Goal: Information Seeking & Learning: Learn about a topic

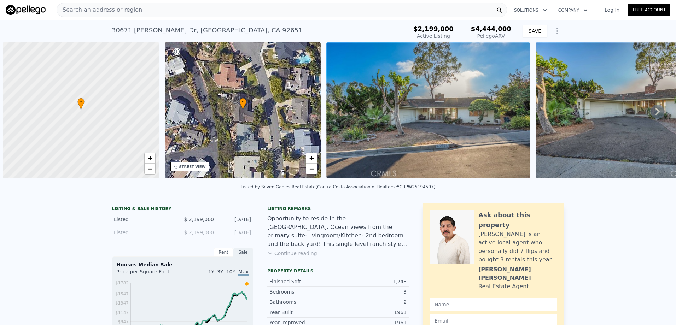
scroll to position [0, 3]
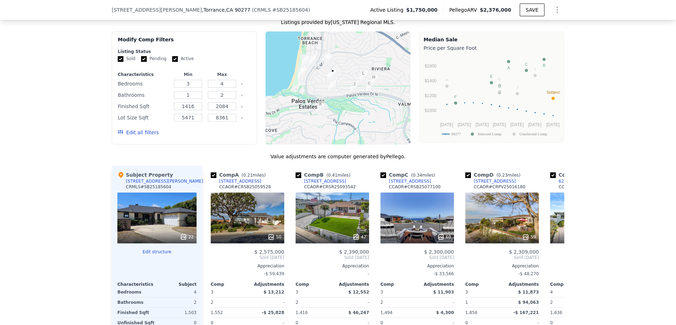
scroll to position [598, 0]
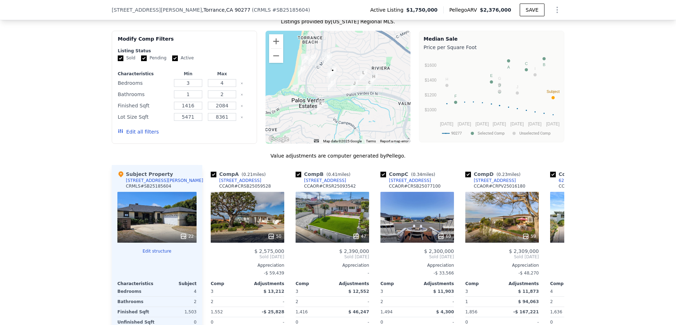
click at [59, 140] on div "We found 12 sales that match your search Listings provided by [US_STATE] Region…" at bounding box center [338, 202] width 676 height 405
click at [555, 250] on icon at bounding box center [556, 257] width 14 height 14
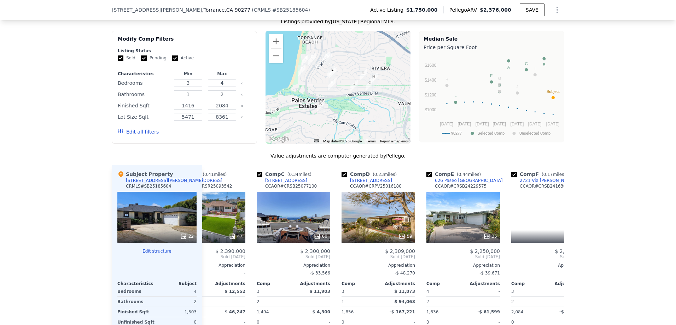
scroll to position [0, 170]
